Goal: Task Accomplishment & Management: Complete application form

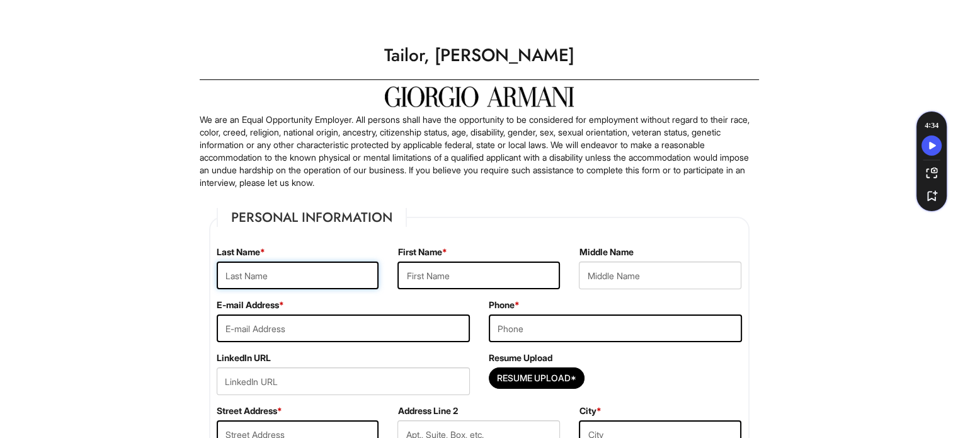
click at [289, 265] on input "text" at bounding box center [298, 276] width 163 height 28
type input "[PERSON_NAME]"
click at [468, 281] on input "text" at bounding box center [479, 276] width 163 height 28
type input "[PERSON_NAME]"
click at [283, 337] on input "email" at bounding box center [343, 328] width 253 height 28
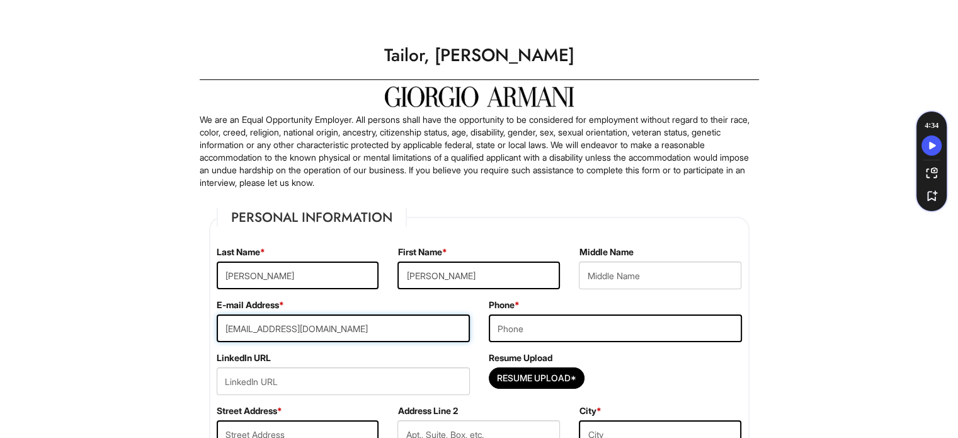
type input "[EMAIL_ADDRESS][DOMAIN_NAME]"
click at [647, 340] on input "tel" at bounding box center [615, 328] width 253 height 28
type input "8045084236"
click at [516, 373] on input "Resume Upload*" at bounding box center [537, 378] width 95 height 20
type input "C:\fakepath\[PERSON_NAME] Resume 2025.pdf"
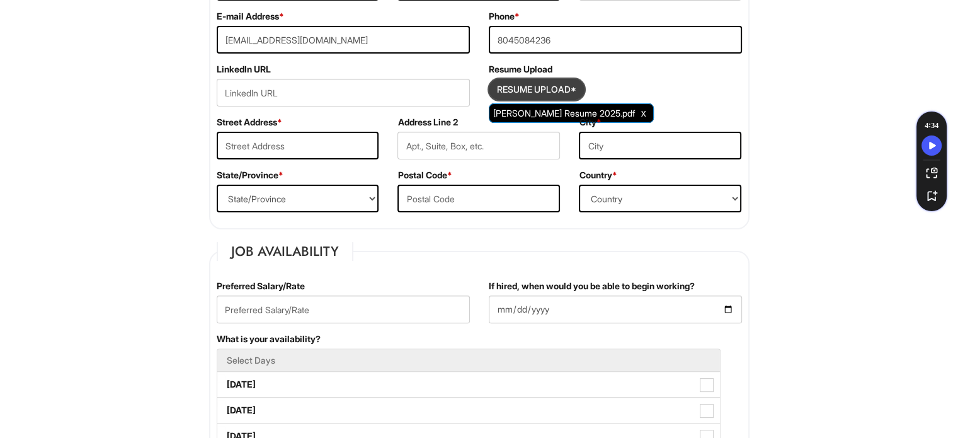
scroll to position [289, 0]
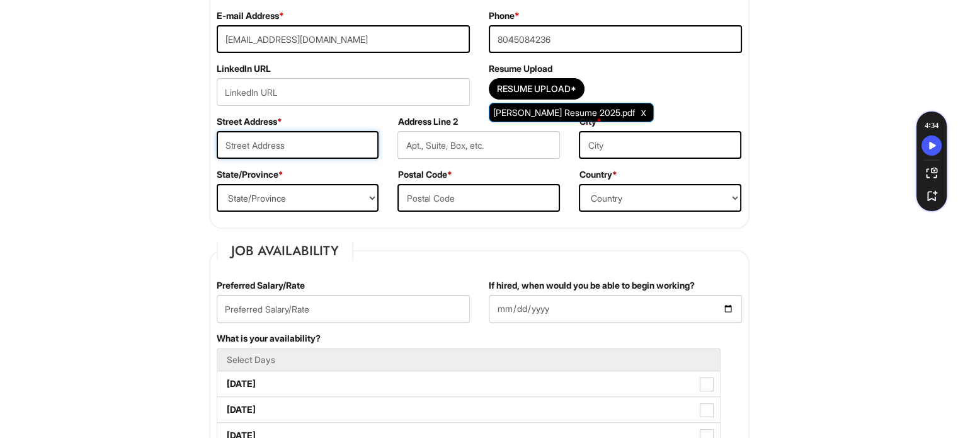
click at [246, 146] on input "text" at bounding box center [298, 145] width 163 height 28
type input "[STREET_ADDRESS]"
click at [446, 148] on input "text" at bounding box center [479, 145] width 163 height 28
type input "Apt 503"
click at [607, 143] on input "text" at bounding box center [660, 145] width 163 height 28
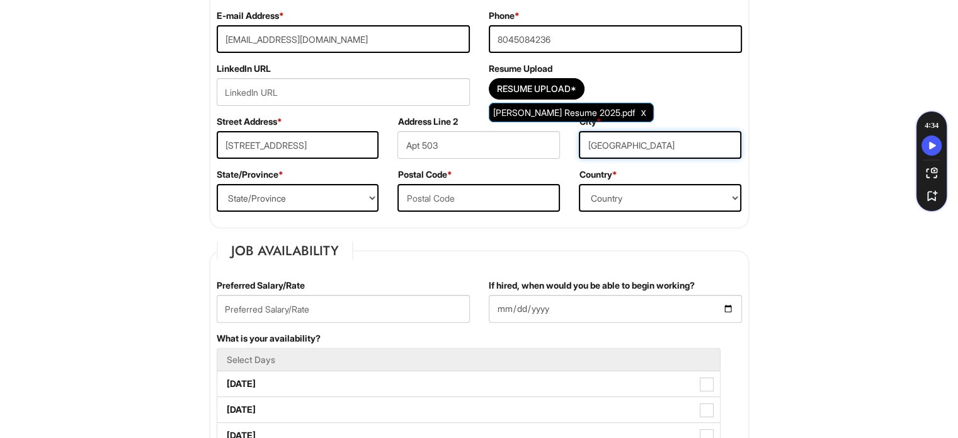
type input "[GEOGRAPHIC_DATA]"
click at [357, 193] on select "State/Province [US_STATE] [US_STATE] [US_STATE] [US_STATE] [US_STATE] [US_STATE…" at bounding box center [298, 198] width 163 height 28
select select "CA"
click at [217, 184] on select "State/Province [US_STATE] [US_STATE] [US_STATE] [US_STATE] [US_STATE] [US_STATE…" at bounding box center [298, 198] width 163 height 28
click at [432, 197] on input "text" at bounding box center [479, 198] width 163 height 28
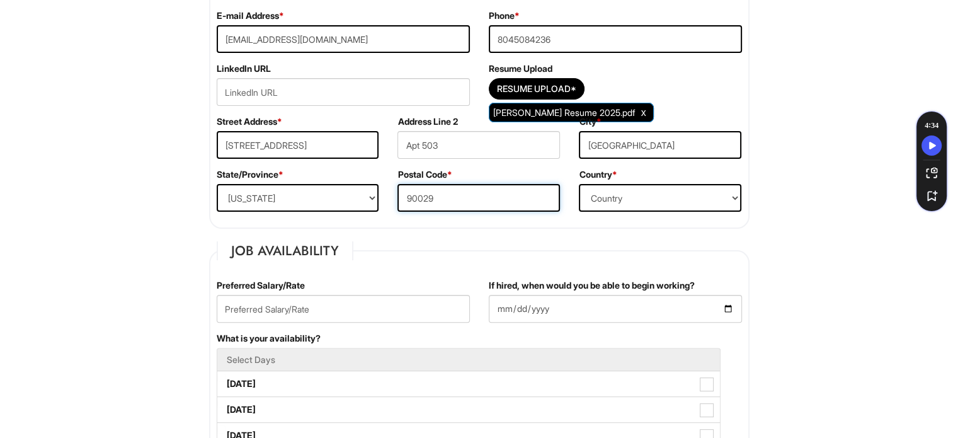
type input "90029"
click at [615, 195] on select "Country [GEOGRAPHIC_DATA] [GEOGRAPHIC_DATA] [GEOGRAPHIC_DATA] [US_STATE] [GEOGR…" at bounding box center [660, 198] width 163 height 28
select select "[GEOGRAPHIC_DATA]"
click at [579, 184] on select "Country [GEOGRAPHIC_DATA] [GEOGRAPHIC_DATA] [GEOGRAPHIC_DATA] [US_STATE] [GEOGR…" at bounding box center [660, 198] width 163 height 28
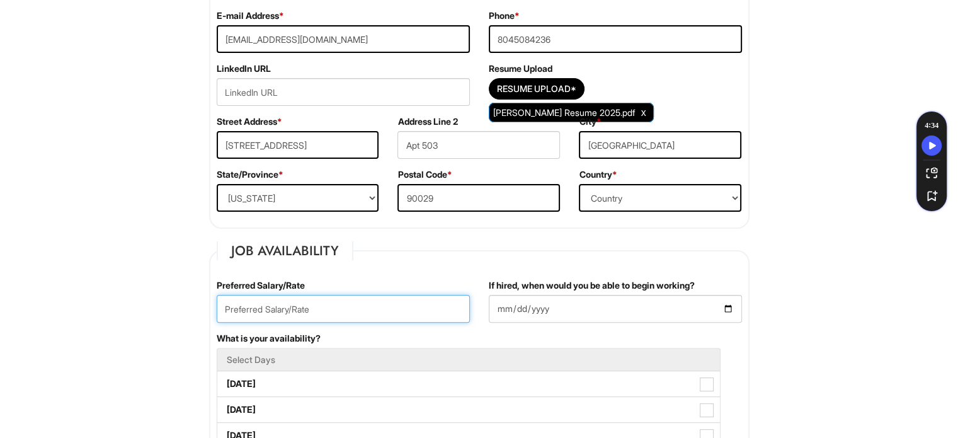
click at [285, 301] on input "text" at bounding box center [343, 309] width 253 height 28
type input "19$ an hour"
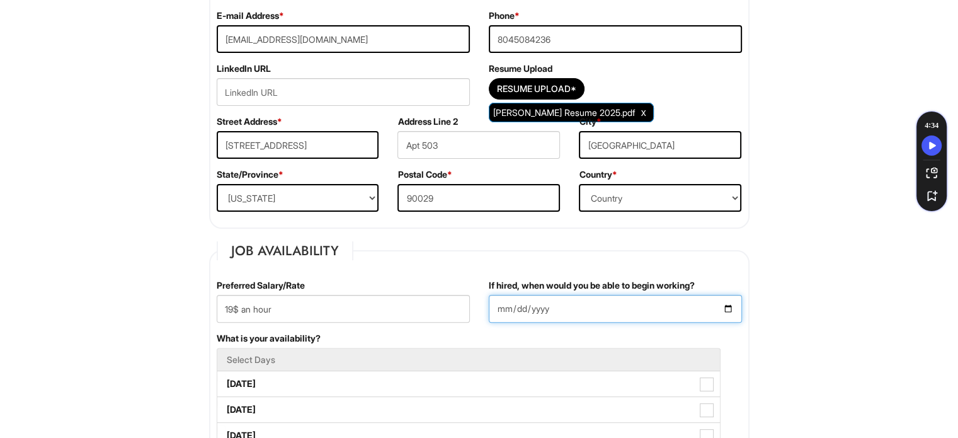
click at [728, 301] on input "If hired, when would you be able to begin working?" at bounding box center [615, 309] width 253 height 28
click at [730, 307] on input "If hired, when would you be able to begin working?" at bounding box center [615, 309] width 253 height 28
type input "[DATE]"
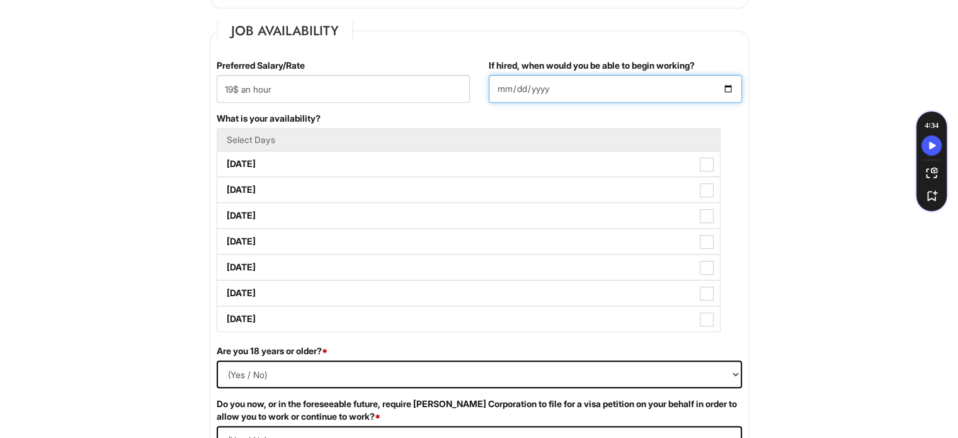
scroll to position [510, 0]
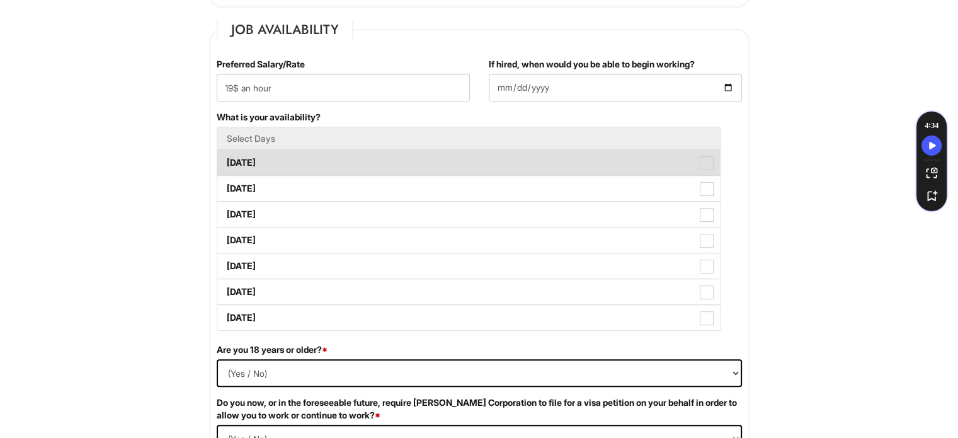
click at [291, 154] on label "[DATE]" at bounding box center [468, 162] width 503 height 25
click at [226, 154] on Available_Monday "[DATE]" at bounding box center [221, 156] width 8 height 8
checkbox Available_Monday "true"
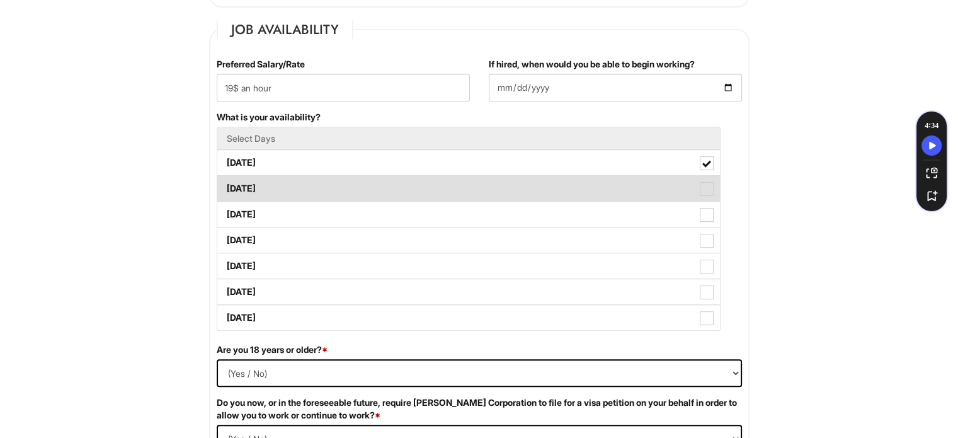
click at [290, 182] on label "[DATE]" at bounding box center [468, 188] width 503 height 25
click at [226, 182] on Available_Tuesday "[DATE]" at bounding box center [221, 182] width 8 height 8
checkbox Available_Tuesday "true"
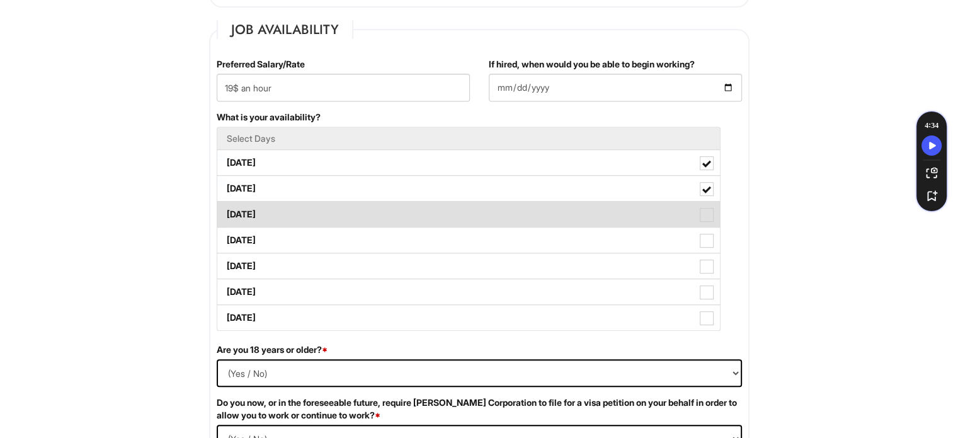
click at [302, 219] on label "[DATE]" at bounding box center [468, 214] width 503 height 25
click at [226, 212] on Available_Wednesday "[DATE]" at bounding box center [221, 208] width 8 height 8
checkbox Available_Wednesday "true"
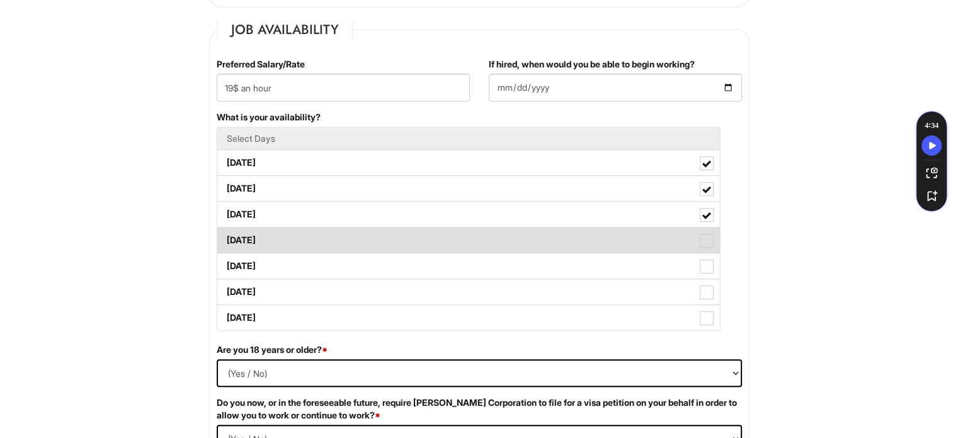
click at [308, 231] on label "[DATE]" at bounding box center [468, 239] width 503 height 25
click at [226, 231] on Available_Thursday "[DATE]" at bounding box center [221, 234] width 8 height 8
checkbox Available_Thursday "true"
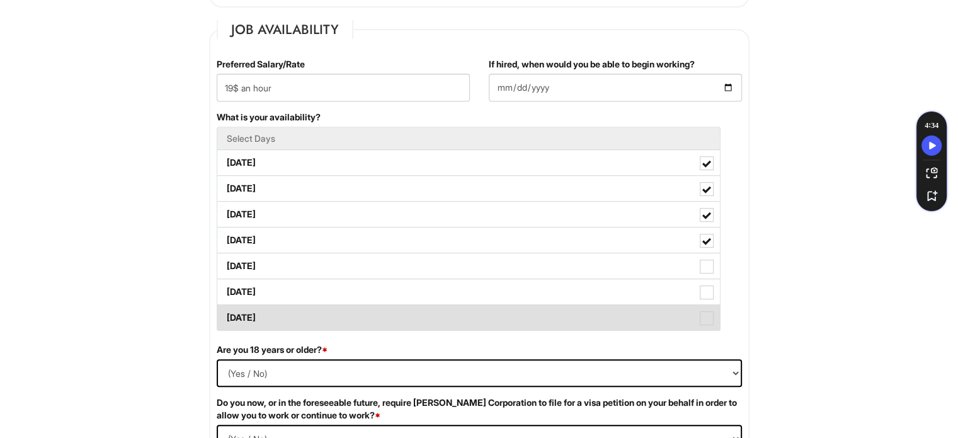
click at [273, 313] on label "[DATE]" at bounding box center [468, 317] width 503 height 25
click at [226, 313] on Available_Sunday "[DATE]" at bounding box center [221, 312] width 8 height 8
checkbox Available_Sunday "true"
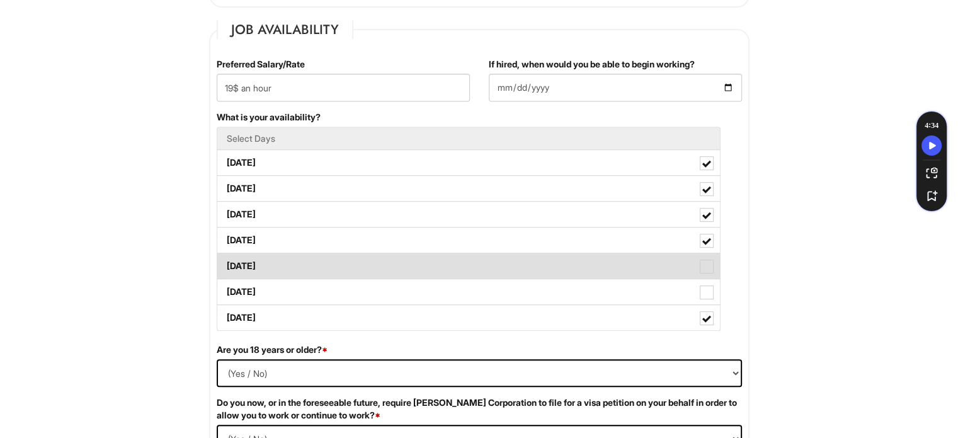
click at [295, 264] on label "[DATE]" at bounding box center [468, 265] width 503 height 25
click at [226, 264] on Available_Friday "[DATE]" at bounding box center [221, 260] width 8 height 8
checkbox Available_Friday "true"
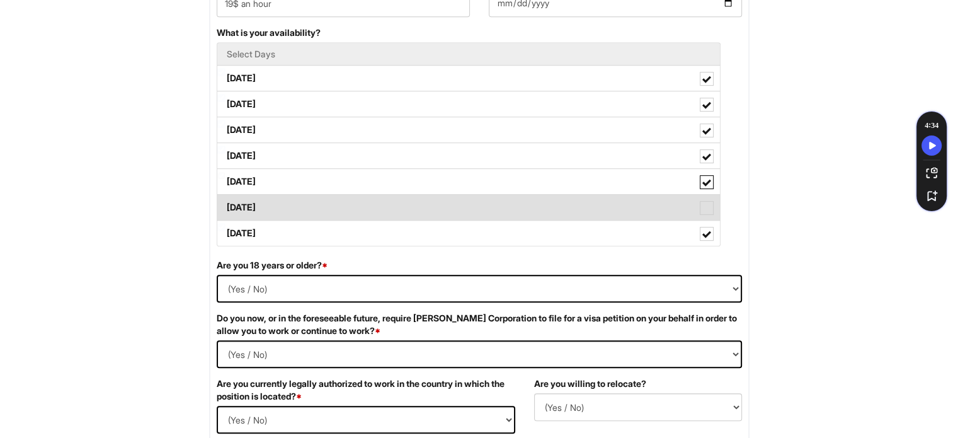
scroll to position [595, 0]
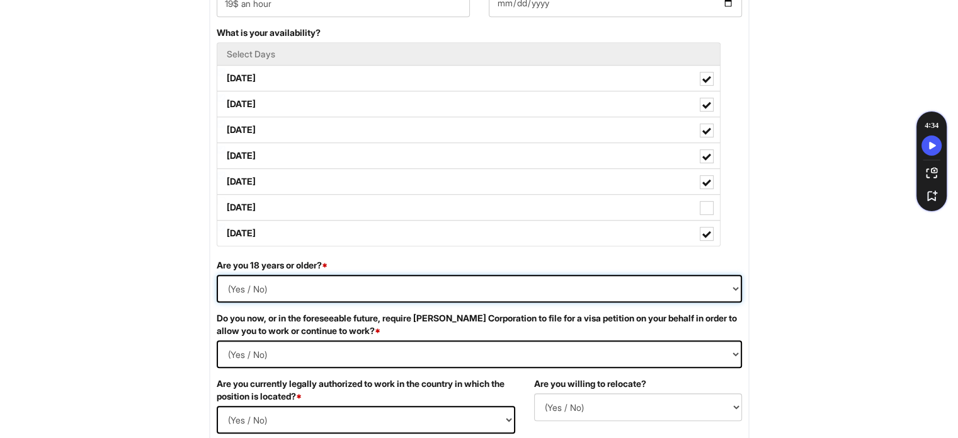
click at [489, 275] on select "(Yes / No) Yes No" at bounding box center [480, 289] width 526 height 28
click at [217, 275] on select "(Yes / No) Yes No" at bounding box center [480, 289] width 526 height 28
click at [451, 289] on select "(Yes / No) Yes No" at bounding box center [480, 289] width 526 height 28
select select "Yes"
click at [217, 275] on select "(Yes / No) Yes No" at bounding box center [480, 289] width 526 height 28
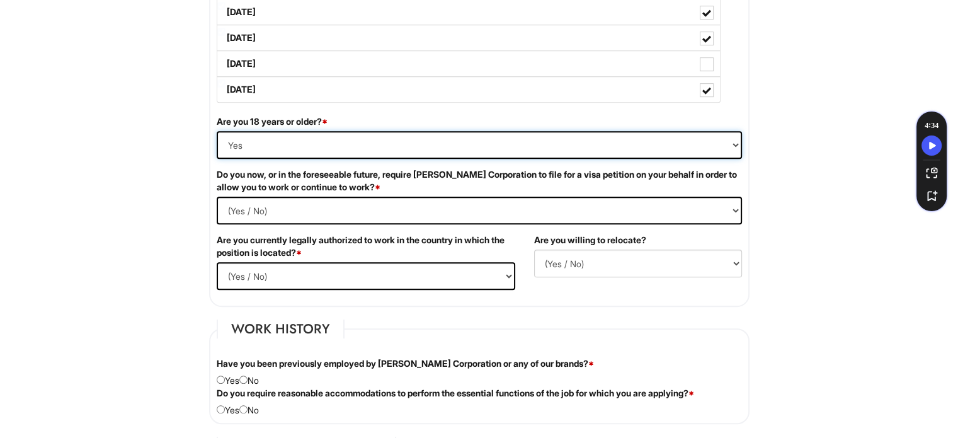
scroll to position [744, 0]
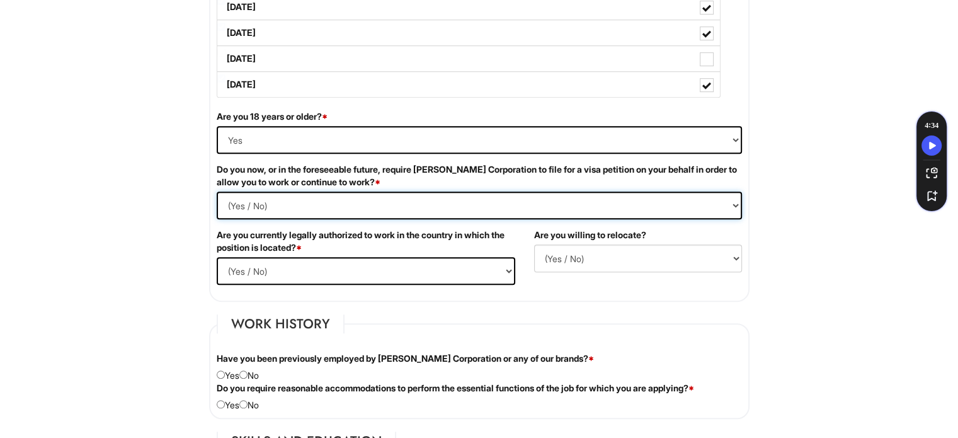
click at [713, 202] on Required "(Yes / No) Yes No" at bounding box center [480, 206] width 526 height 28
click at [236, 269] on select "(Yes / No) Yes No" at bounding box center [366, 271] width 299 height 28
click at [234, 263] on select "(Yes / No) Yes No" at bounding box center [366, 271] width 299 height 28
click at [323, 207] on Required "(Yes / No) Yes No" at bounding box center [480, 206] width 526 height 28
select Required "No"
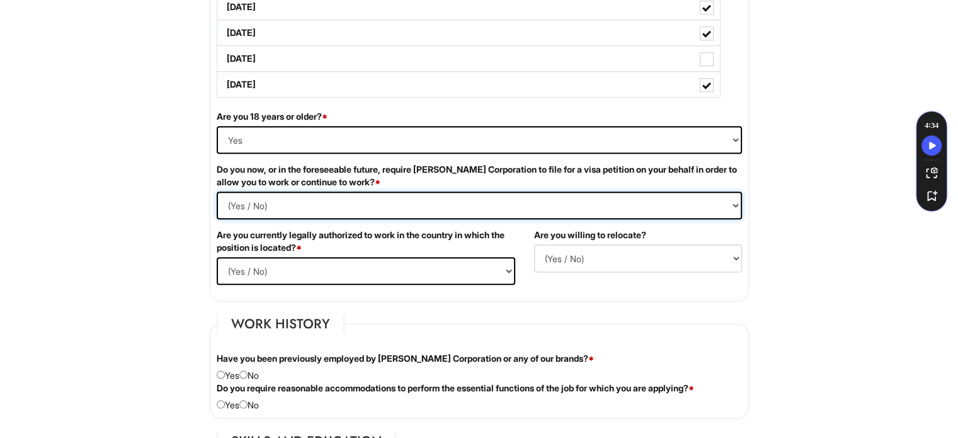
click at [217, 192] on Required "(Yes / No) Yes No" at bounding box center [480, 206] width 526 height 28
click at [479, 277] on select "(Yes / No) Yes No" at bounding box center [366, 271] width 299 height 28
select select "Yes"
click at [217, 257] on select "(Yes / No) Yes No" at bounding box center [366, 271] width 299 height 28
click at [629, 248] on select "(Yes / No) No Yes" at bounding box center [638, 258] width 208 height 28
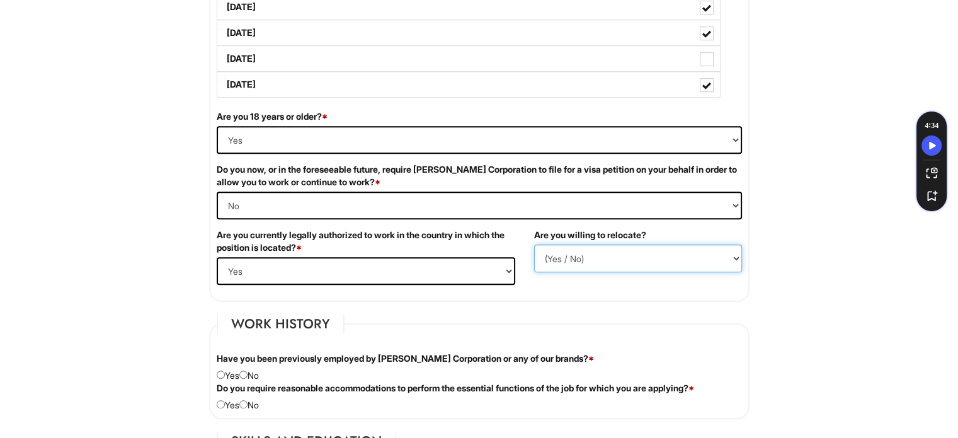
select select "Y"
click at [534, 244] on select "(Yes / No) No Yes" at bounding box center [638, 258] width 208 height 28
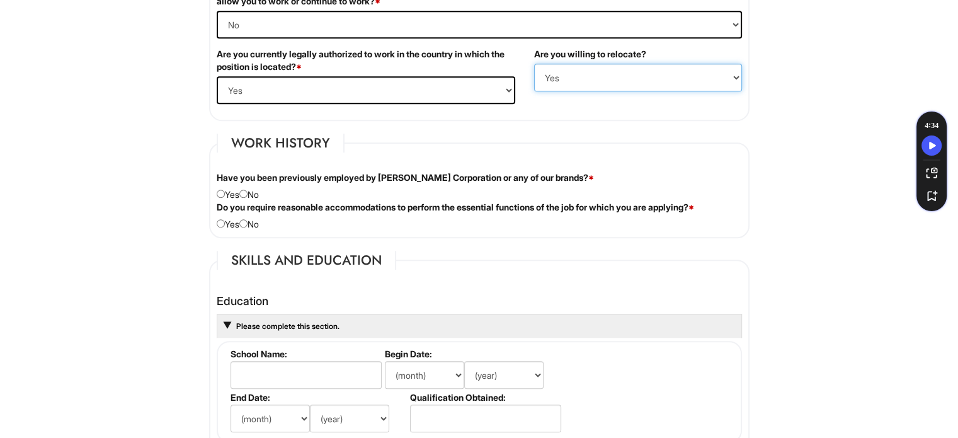
scroll to position [925, 0]
click at [247, 189] on input "radio" at bounding box center [243, 193] width 8 height 8
radio input "true"
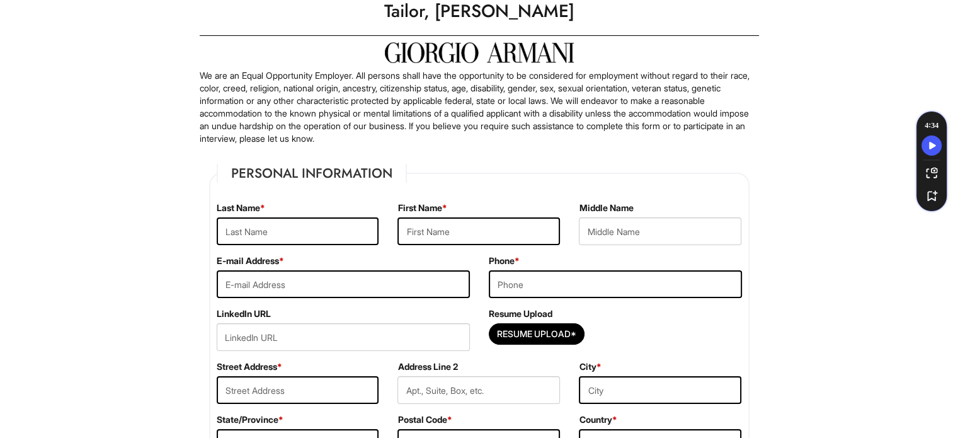
scroll to position [43, 0]
